Goal: Transaction & Acquisition: Purchase product/service

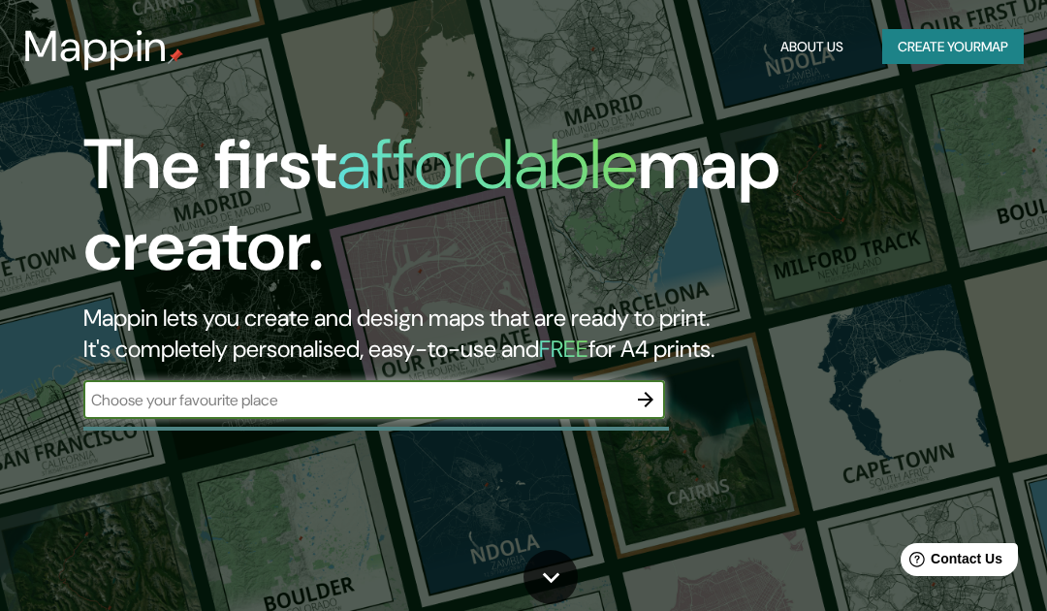
click at [534, 391] on input "text" at bounding box center [354, 400] width 543 height 22
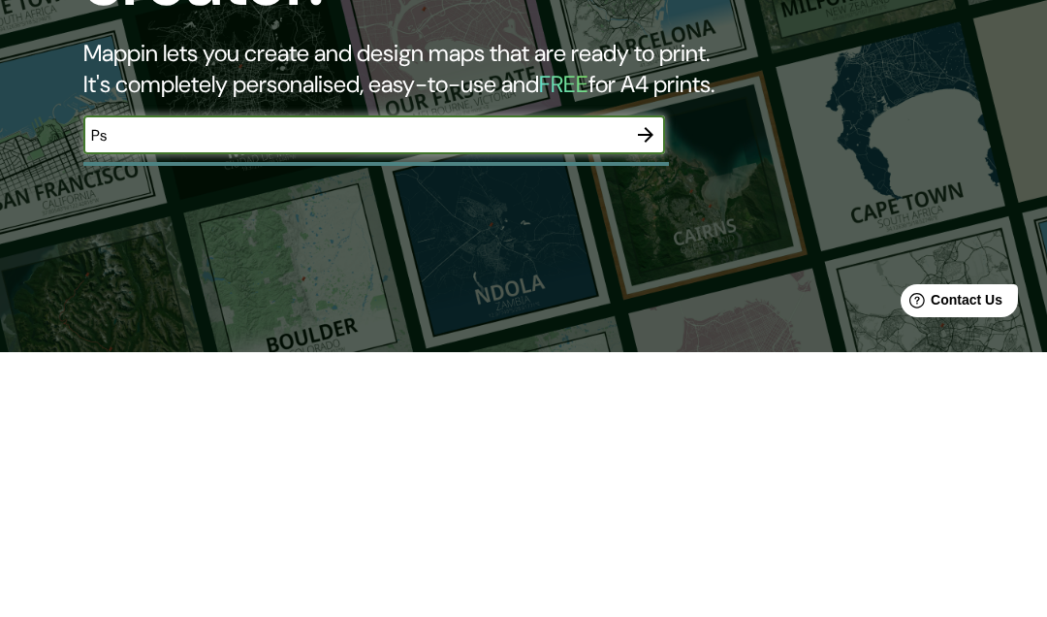
type input "P"
type input "Oslo [GEOGRAPHIC_DATA]"
click at [646, 388] on icon "button" at bounding box center [645, 399] width 23 height 23
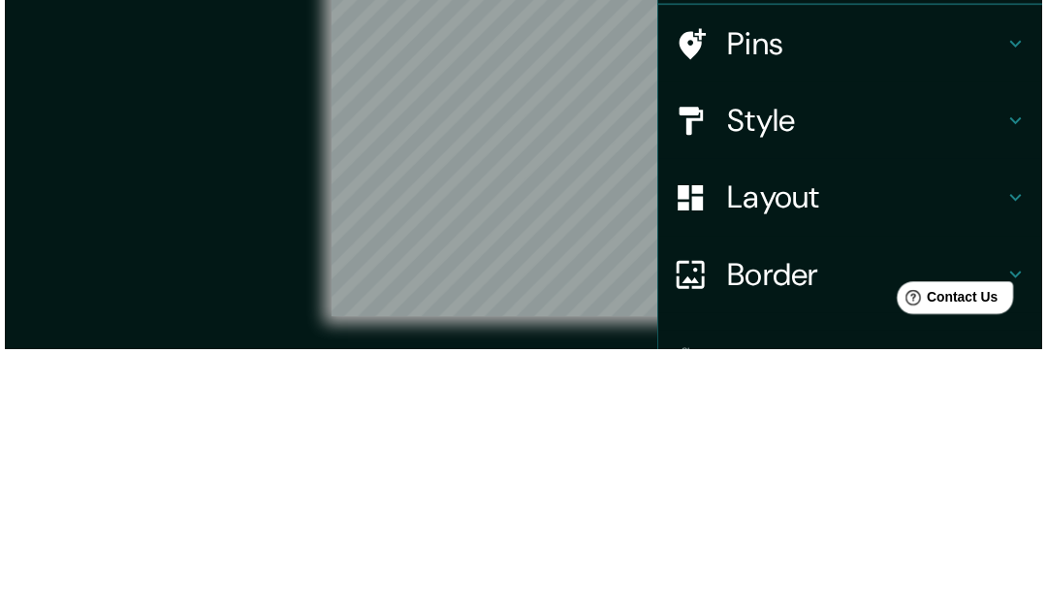
scroll to position [32, 0]
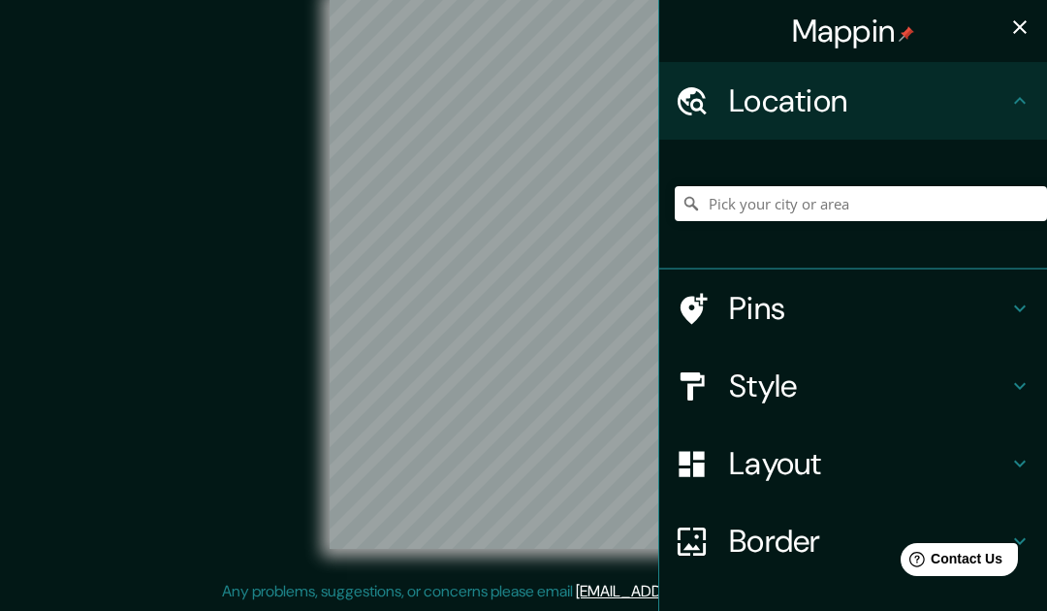
click at [971, 115] on h4 "Location" at bounding box center [868, 100] width 279 height 39
click at [1016, 57] on div "Mappin" at bounding box center [853, 31] width 388 height 62
click at [1018, 24] on icon "button" at bounding box center [1020, 27] width 14 height 14
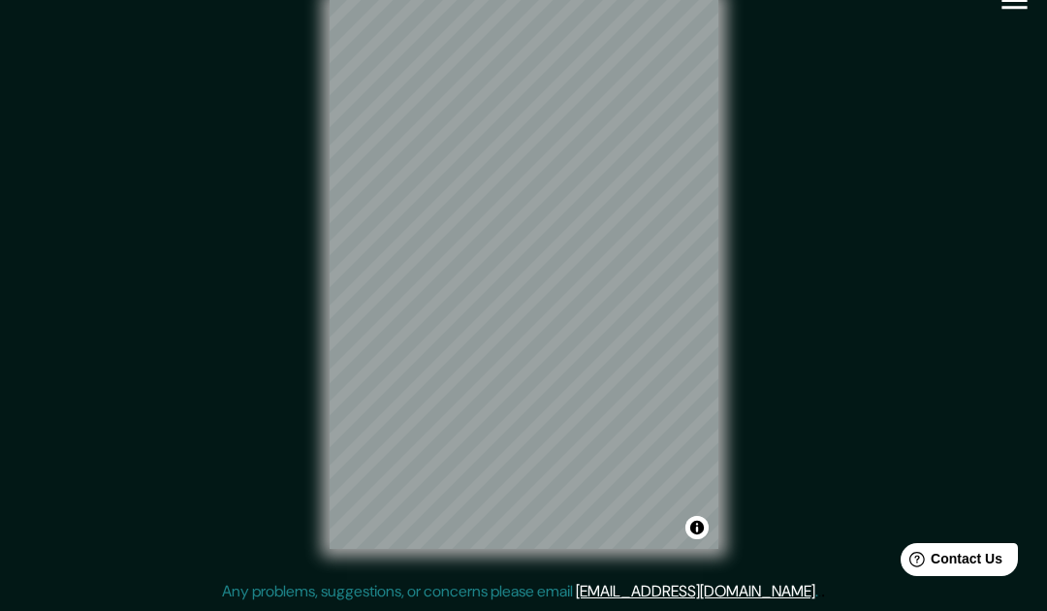
click at [1018, 15] on icon "button" at bounding box center [1015, 1] width 34 height 34
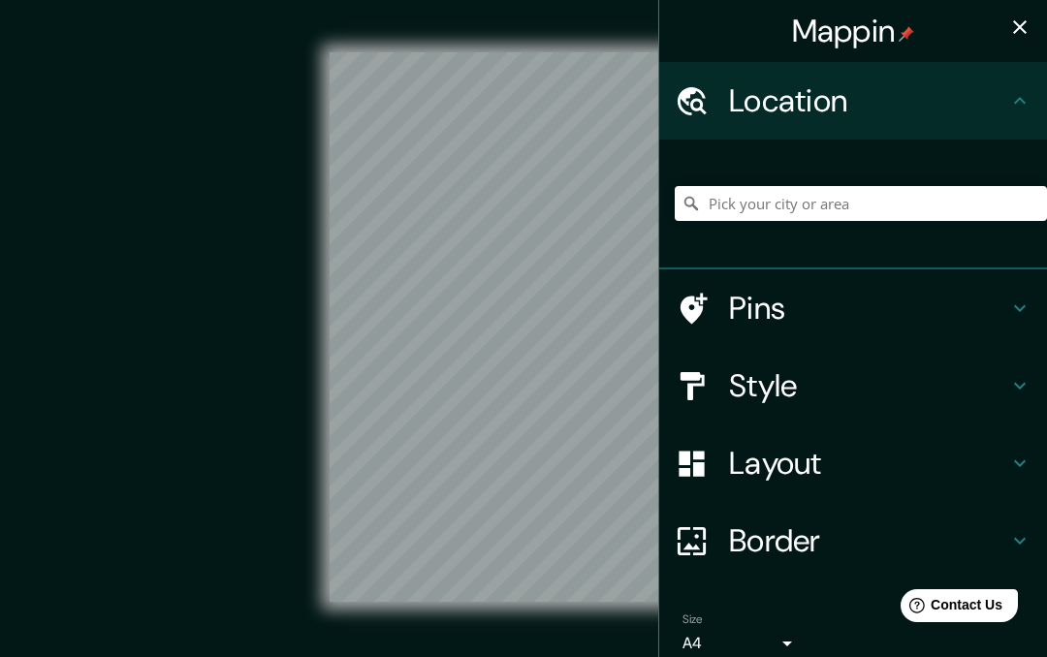
scroll to position [0, 0]
click at [972, 300] on h4 "Pins" at bounding box center [868, 308] width 279 height 39
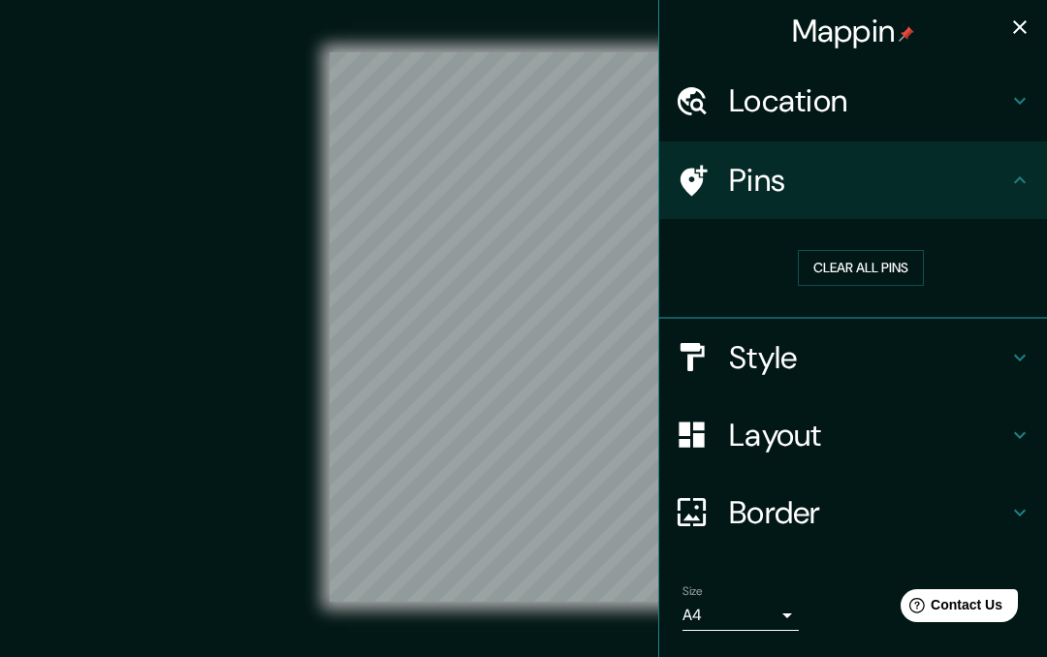
click at [979, 351] on h4 "Style" at bounding box center [868, 357] width 279 height 39
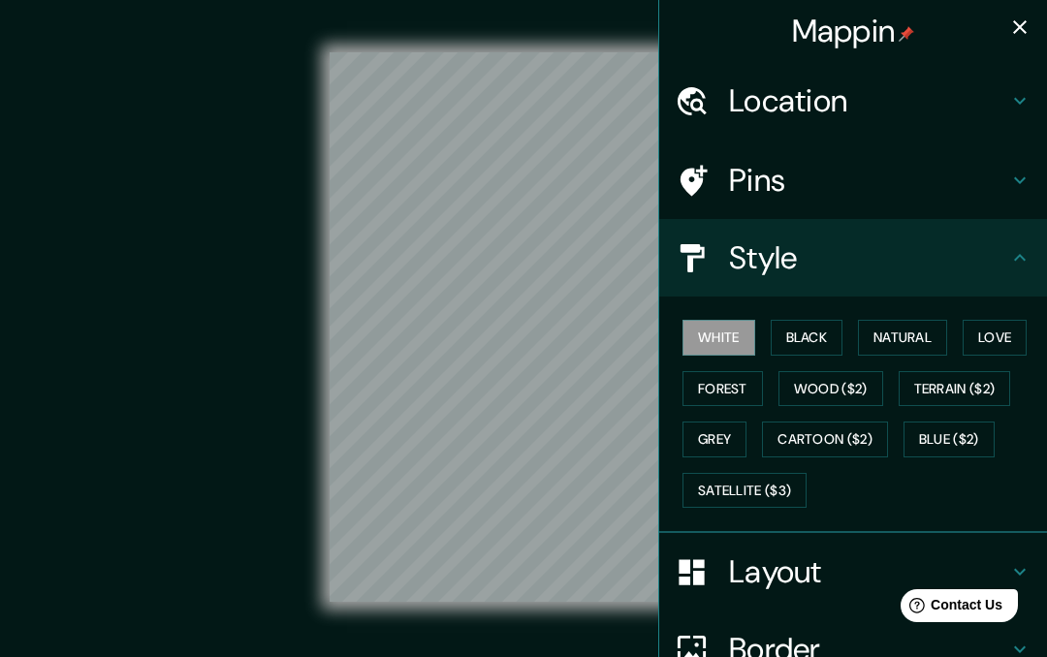
click at [815, 348] on button "Black" at bounding box center [807, 338] width 73 height 36
click at [909, 324] on button "Natural" at bounding box center [902, 338] width 89 height 36
click at [1005, 334] on button "Love" at bounding box center [995, 338] width 64 height 36
